Goal: Task Accomplishment & Management: Use online tool/utility

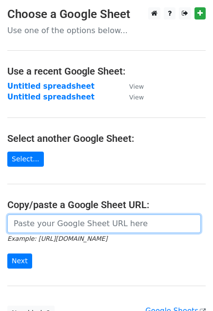
click at [48, 223] on input "url" at bounding box center [103, 223] width 193 height 19
paste input "[URL][DOMAIN_NAME]"
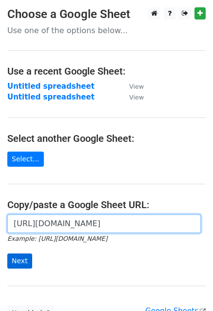
type input "[URL][DOMAIN_NAME]"
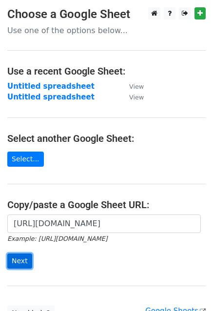
scroll to position [0, 0]
click at [13, 256] on input "Next" at bounding box center [19, 260] width 25 height 15
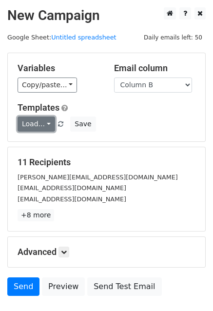
click at [44, 120] on link "Load..." at bounding box center [36, 123] width 37 height 15
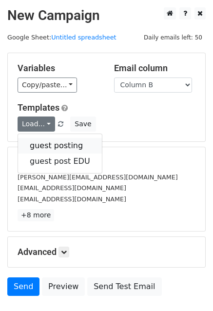
click at [54, 138] on link "guest posting" at bounding box center [60, 146] width 84 height 16
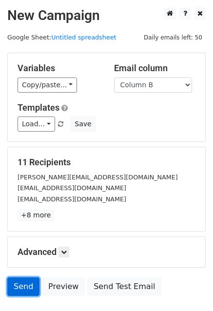
click at [28, 287] on link "Send" at bounding box center [23, 286] width 32 height 19
